Goal: Task Accomplishment & Management: Manage account settings

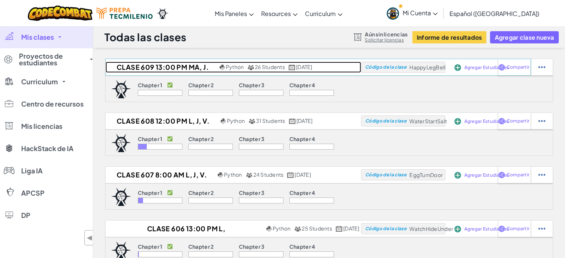
click at [147, 66] on h2 "CLASE 609 13:00 PM MA, J." at bounding box center [161, 67] width 112 height 11
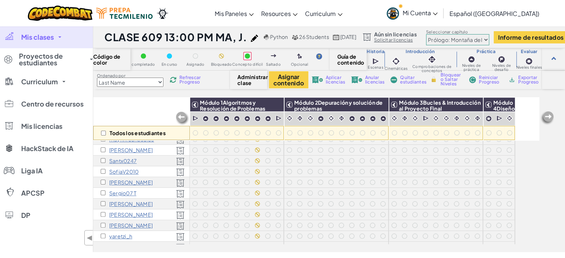
scroll to position [182, 0]
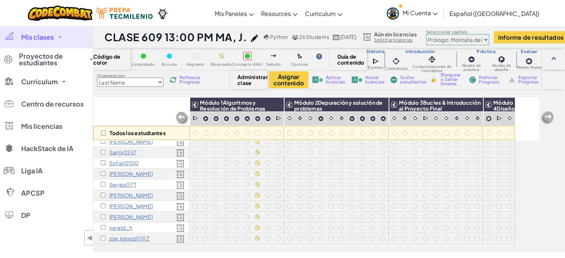
click at [39, 35] on span "Mis clases" at bounding box center [37, 37] width 33 height 7
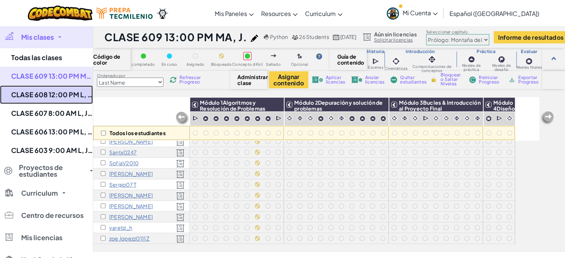
click at [51, 94] on link "CLASE 608 12:00 PM L, J, V." at bounding box center [46, 94] width 93 height 19
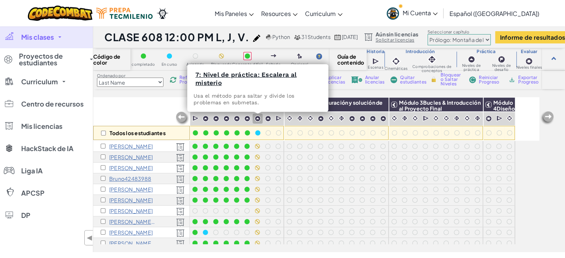
click at [258, 118] on img at bounding box center [257, 118] width 6 height 6
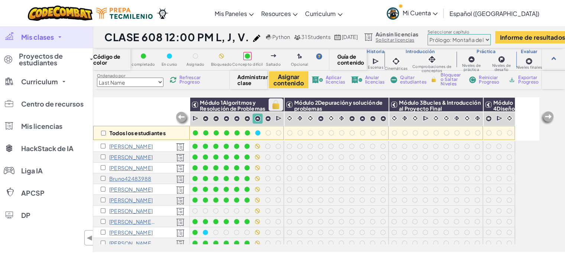
click at [281, 104] on img at bounding box center [275, 104] width 13 height 11
checkbox input "true"
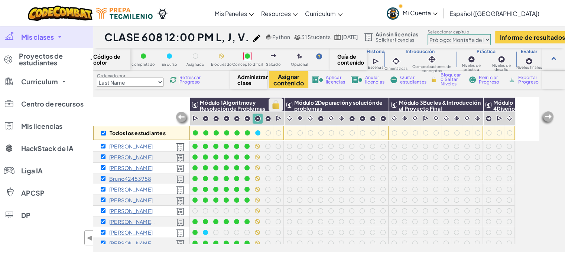
checkbox input "true"
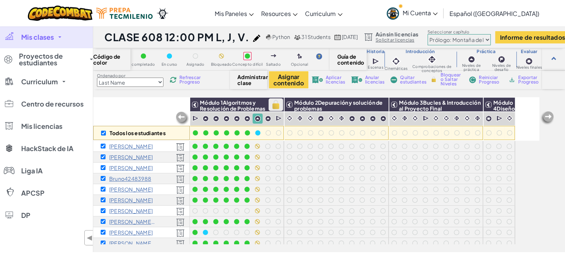
checkbox input "true"
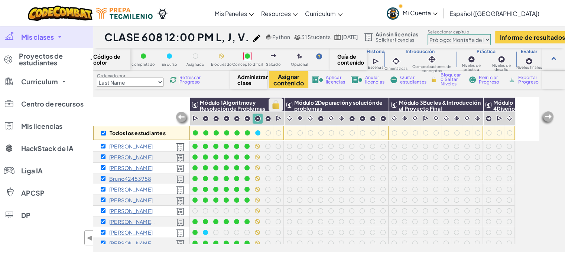
checkbox input "true"
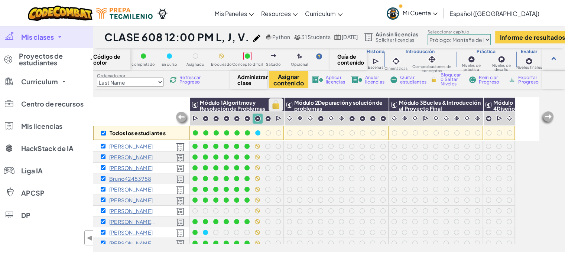
checkbox input "true"
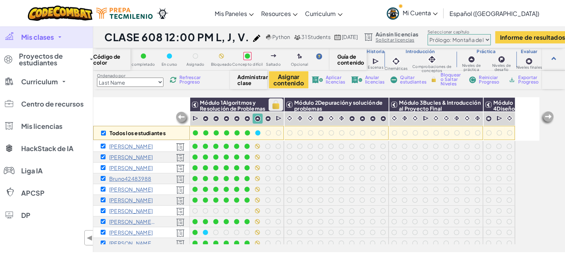
checkbox input "true"
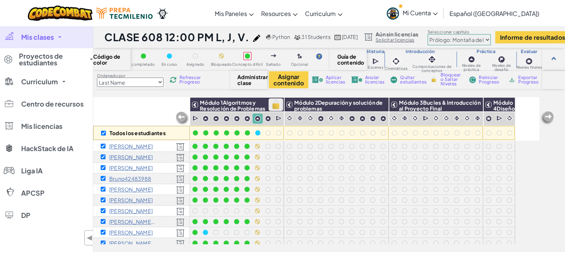
checkbox input "true"
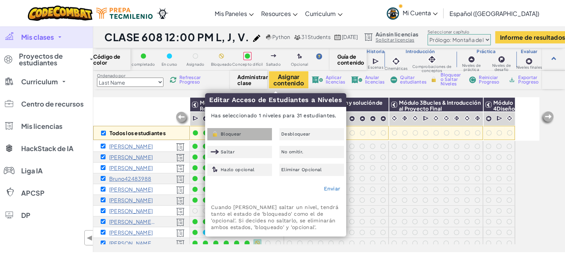
click at [251, 134] on div "Bloquear" at bounding box center [239, 134] width 65 height 12
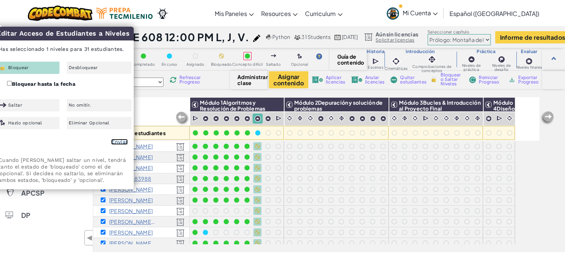
click at [119, 143] on link "Enviar" at bounding box center [119, 142] width 17 height 6
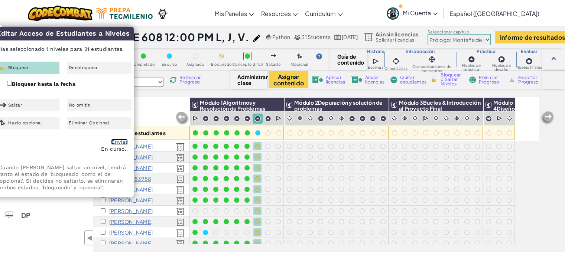
checkbox input "false"
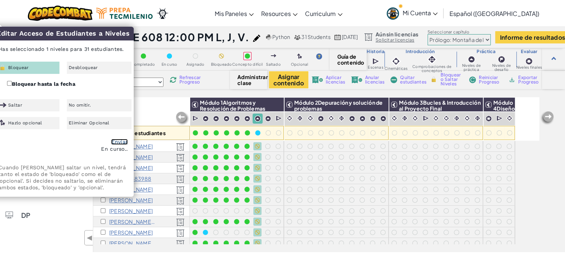
checkbox input "false"
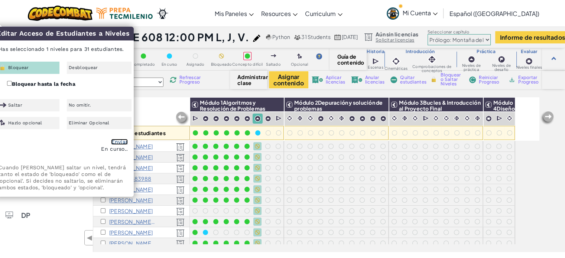
checkbox input "false"
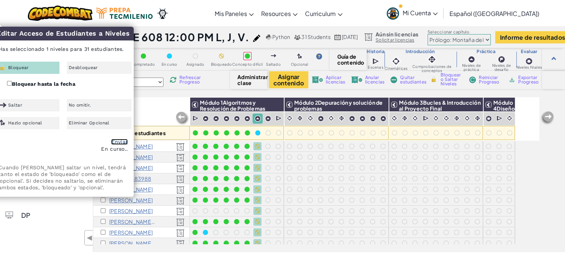
checkbox input "false"
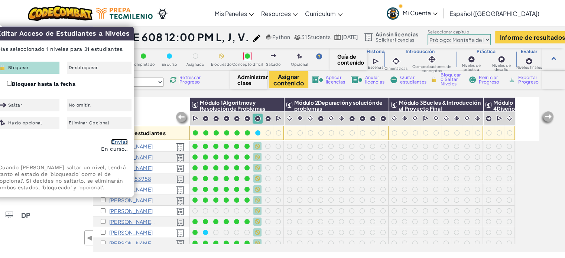
checkbox input "false"
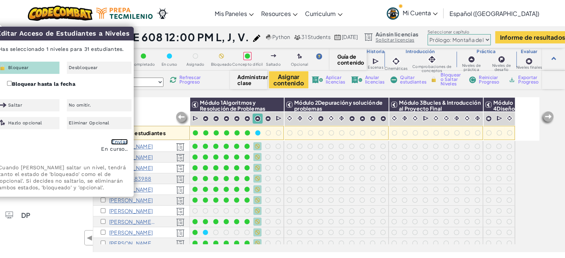
checkbox input "false"
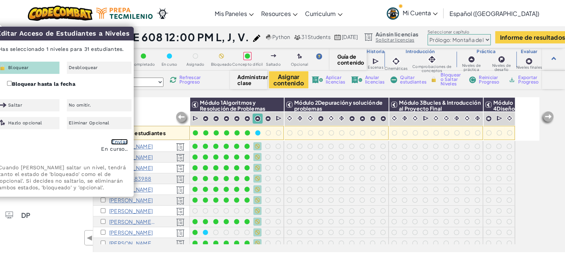
checkbox input "false"
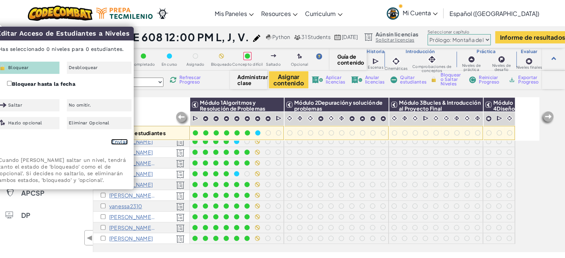
scroll to position [236, 0]
click at [143, 109] on div "Todos los estudiantes" at bounding box center [141, 118] width 97 height 43
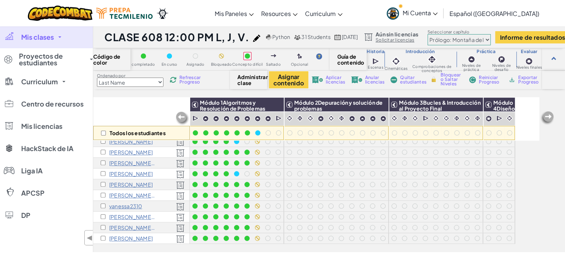
click at [71, 40] on link "Mis clases" at bounding box center [46, 37] width 93 height 22
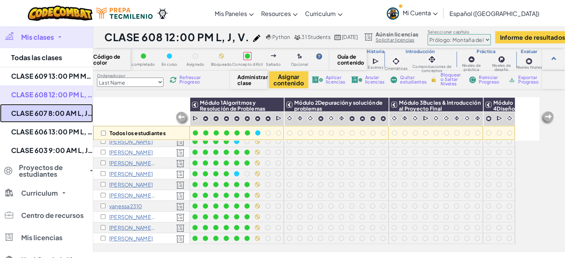
click at [62, 119] on link "CLASE 607 8:00 AM L, J, V." at bounding box center [46, 113] width 93 height 19
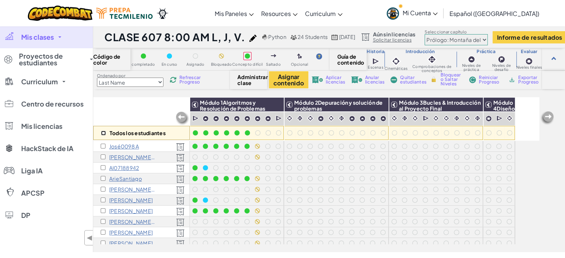
click at [103, 135] on input "checkbox" at bounding box center [103, 133] width 5 height 5
checkbox input "true"
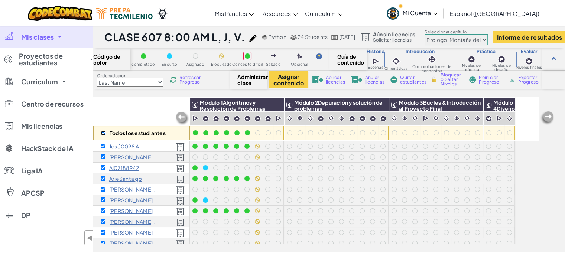
checkbox input "true"
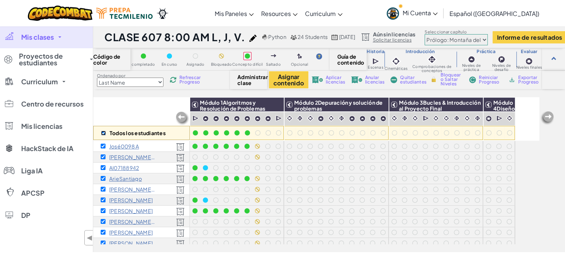
checkbox input "true"
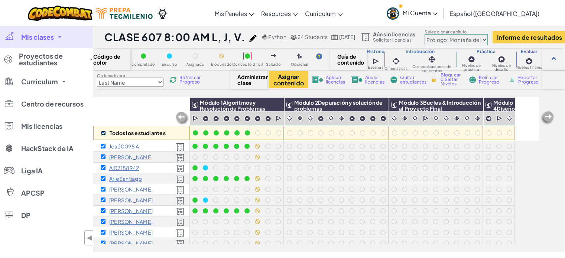
checkbox input "true"
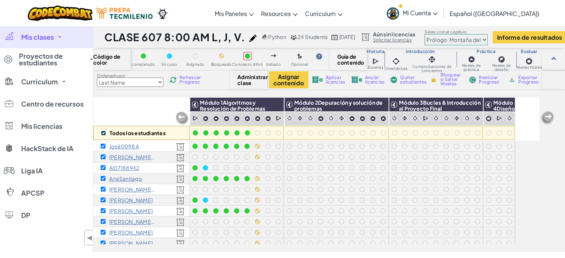
checkbox input "true"
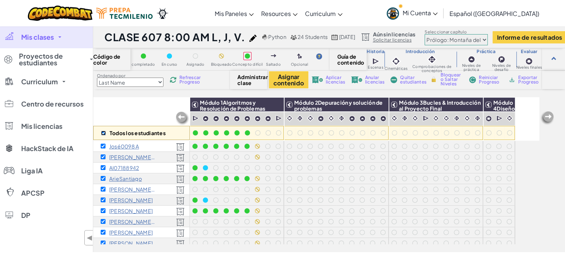
checkbox input "true"
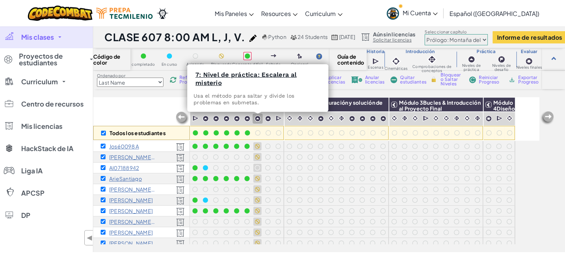
click at [256, 119] on img at bounding box center [257, 118] width 6 height 6
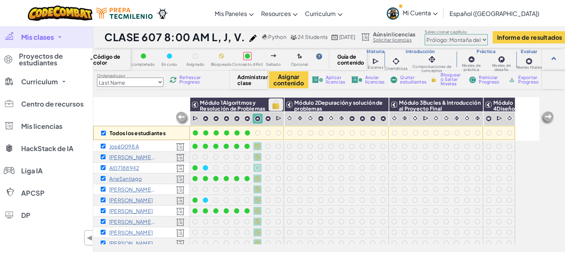
click at [279, 103] on img at bounding box center [275, 104] width 13 height 11
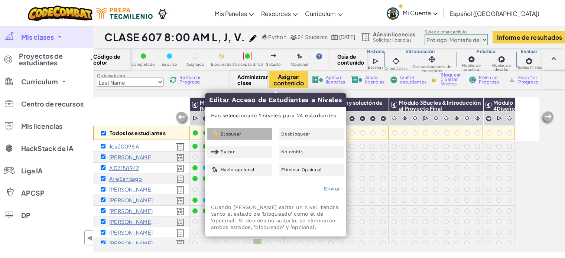
click at [247, 132] on div "Bloquear" at bounding box center [239, 134] width 65 height 12
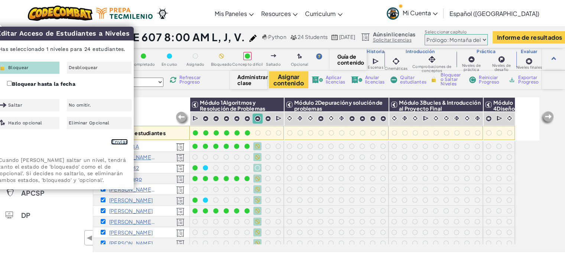
click at [121, 143] on link "Enviar" at bounding box center [119, 142] width 17 height 6
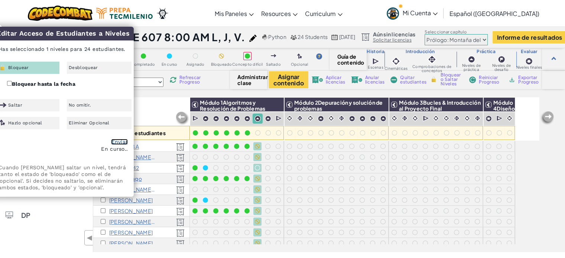
checkbox input "false"
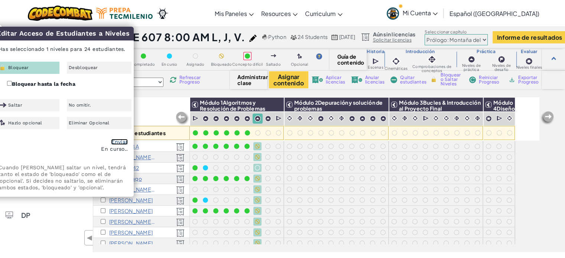
checkbox input "false"
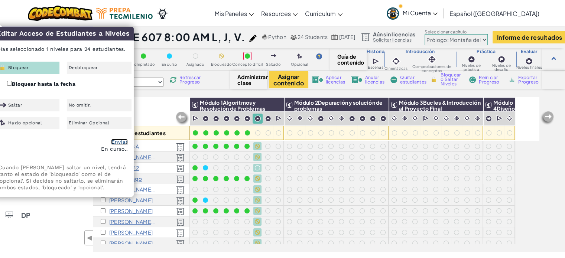
checkbox input "false"
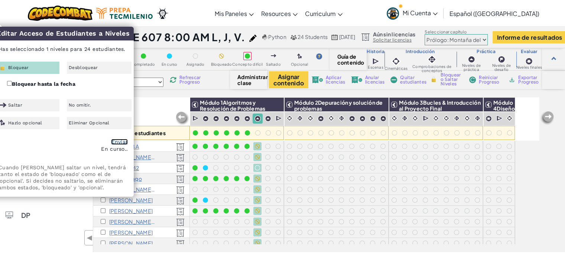
checkbox input "false"
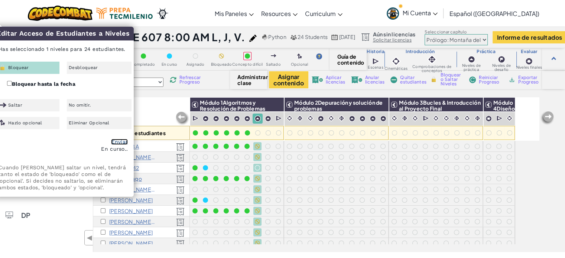
checkbox input "false"
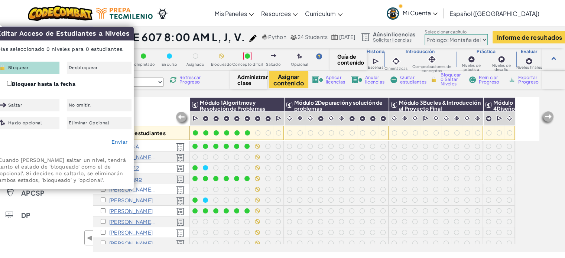
click at [160, 109] on div "Todos los estudiantes" at bounding box center [141, 118] width 97 height 43
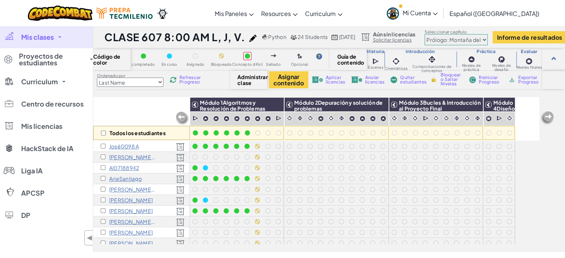
click at [57, 36] on link "Mis clases" at bounding box center [46, 37] width 93 height 22
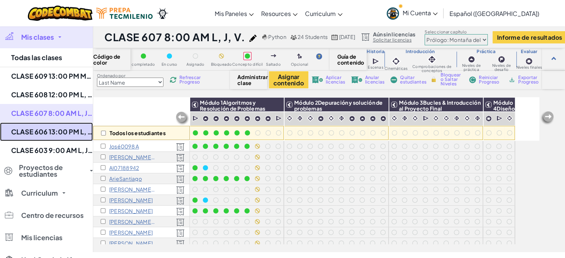
click at [55, 128] on link "CLASE 606 13:00 PM L, [GEOGRAPHIC_DATA], V." at bounding box center [46, 131] width 93 height 19
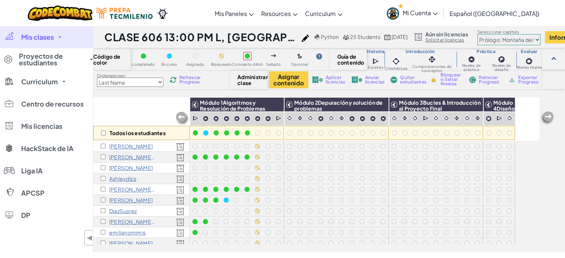
click at [45, 39] on span "Mis clases" at bounding box center [37, 37] width 33 height 7
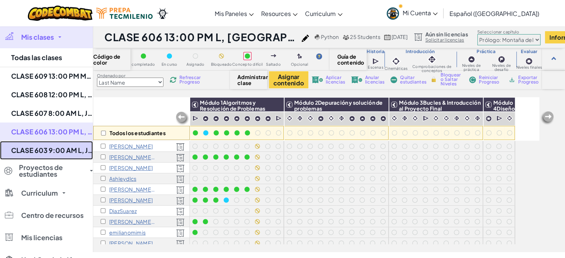
click at [40, 153] on link "CLASE 603 9:00 AM L, J, V." at bounding box center [46, 150] width 93 height 19
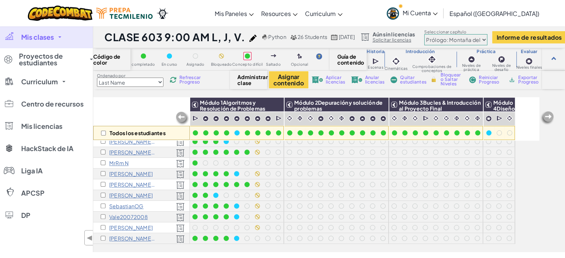
scroll to position [182, 0]
click at [104, 134] on input "checkbox" at bounding box center [103, 133] width 5 height 5
checkbox input "true"
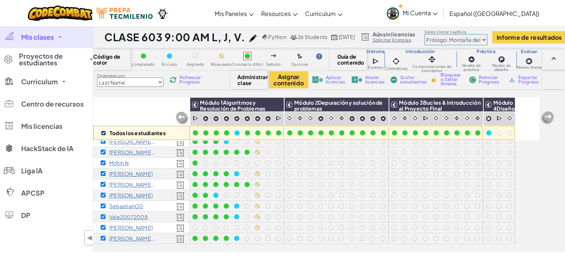
checkbox input "true"
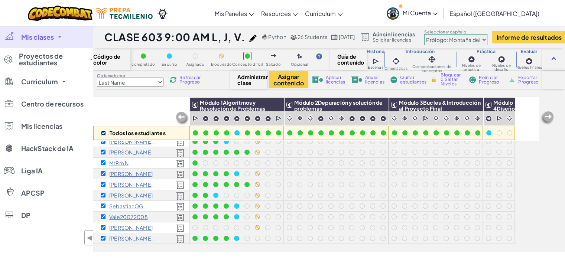
checkbox input "true"
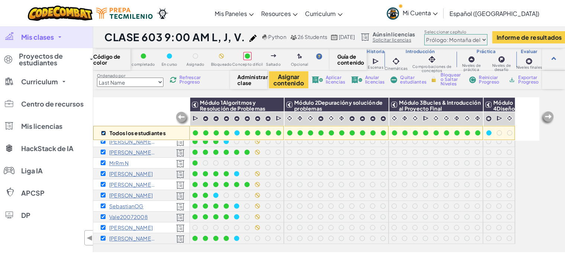
checkbox input "true"
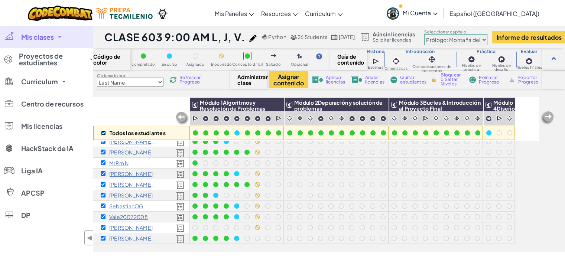
checkbox input "true"
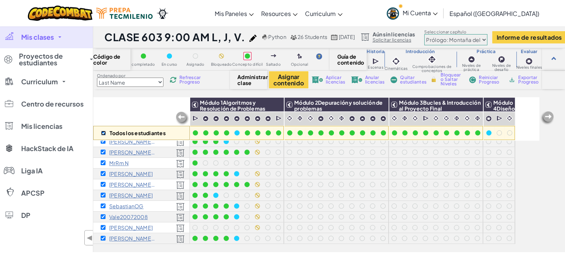
checkbox input "true"
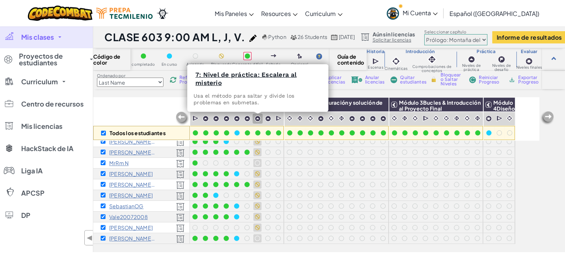
click at [257, 118] on img at bounding box center [257, 118] width 6 height 6
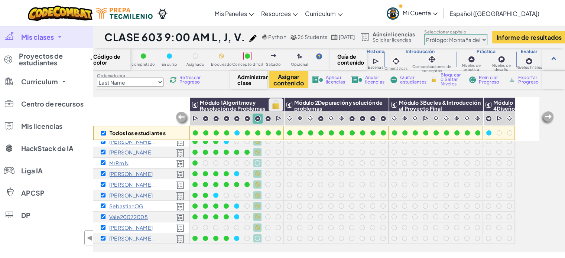
click at [282, 101] on img at bounding box center [275, 104] width 13 height 11
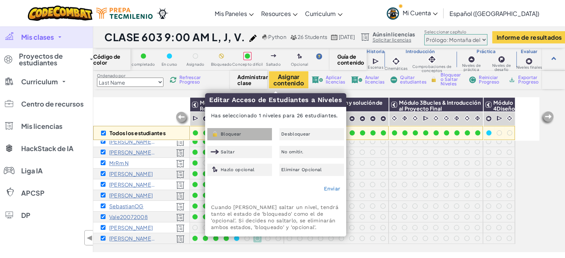
click at [244, 128] on div "Bloquear" at bounding box center [239, 134] width 65 height 12
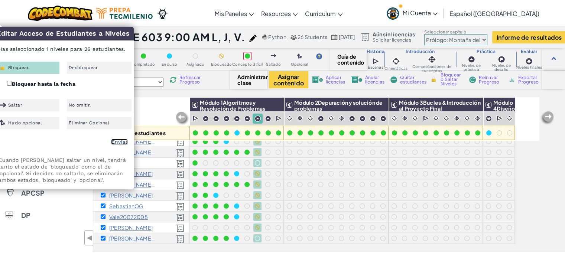
click at [117, 142] on link "Enviar" at bounding box center [119, 142] width 17 height 6
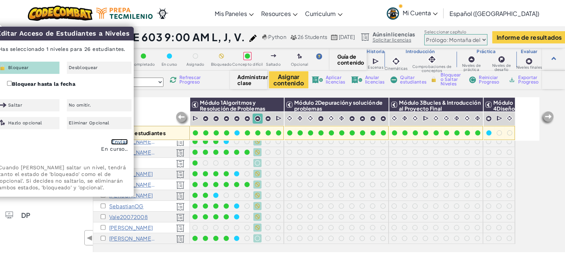
checkbox input "false"
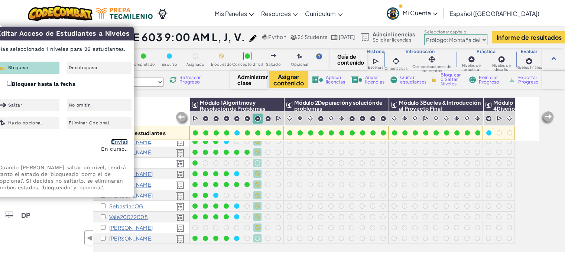
checkbox input "false"
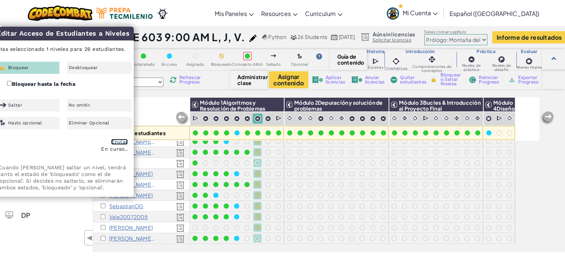
checkbox input "false"
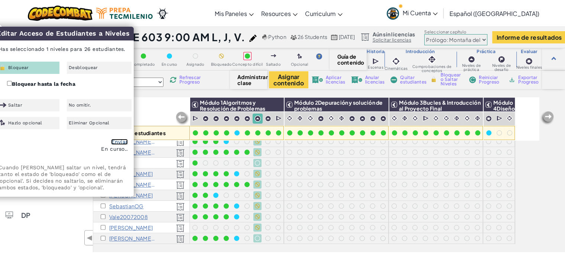
checkbox input "false"
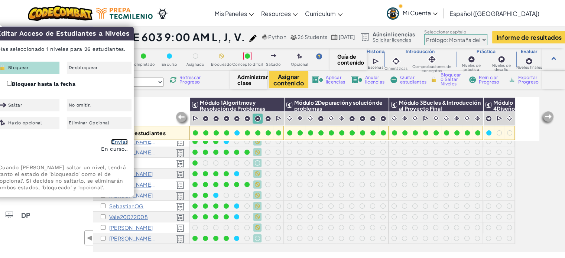
checkbox input "false"
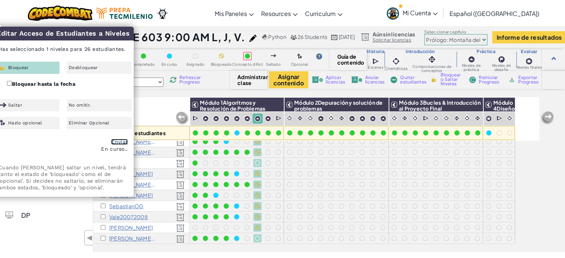
checkbox input "false"
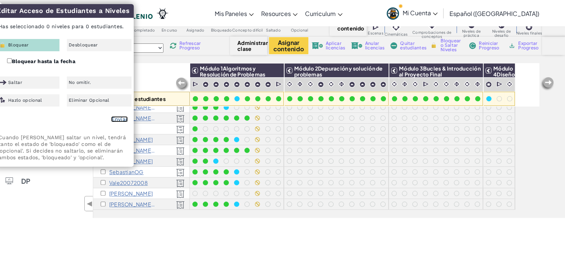
scroll to position [21, 0]
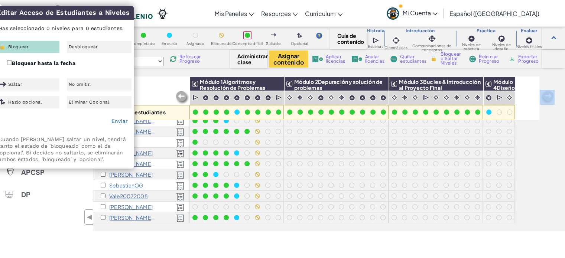
drag, startPoint x: 130, startPoint y: 224, endPoint x: 251, endPoint y: 245, distance: 122.9
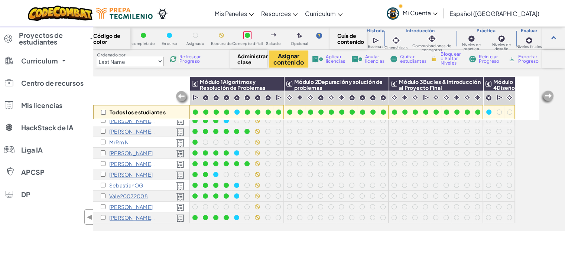
click at [150, 79] on div "Todos los estudiantes" at bounding box center [141, 97] width 97 height 43
